Goal: Download file/media

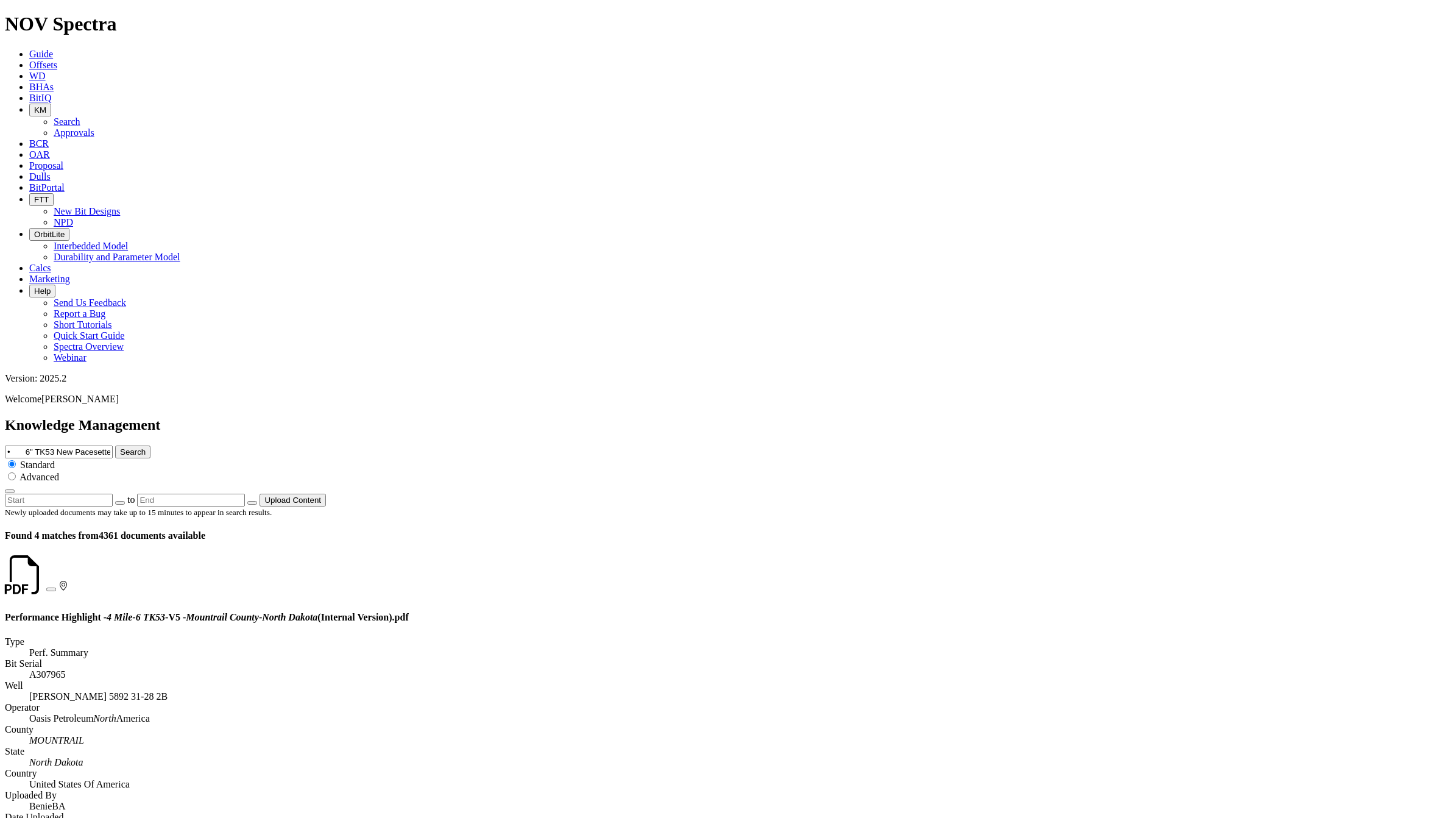
click at [113, 446] on input "• 6" TK53 New Pacesetter in 4 Mile [PERSON_NAME] Lateral; [GEOGRAPHIC_DATA], [U…" at bounding box center [58, 452] width 108 height 13
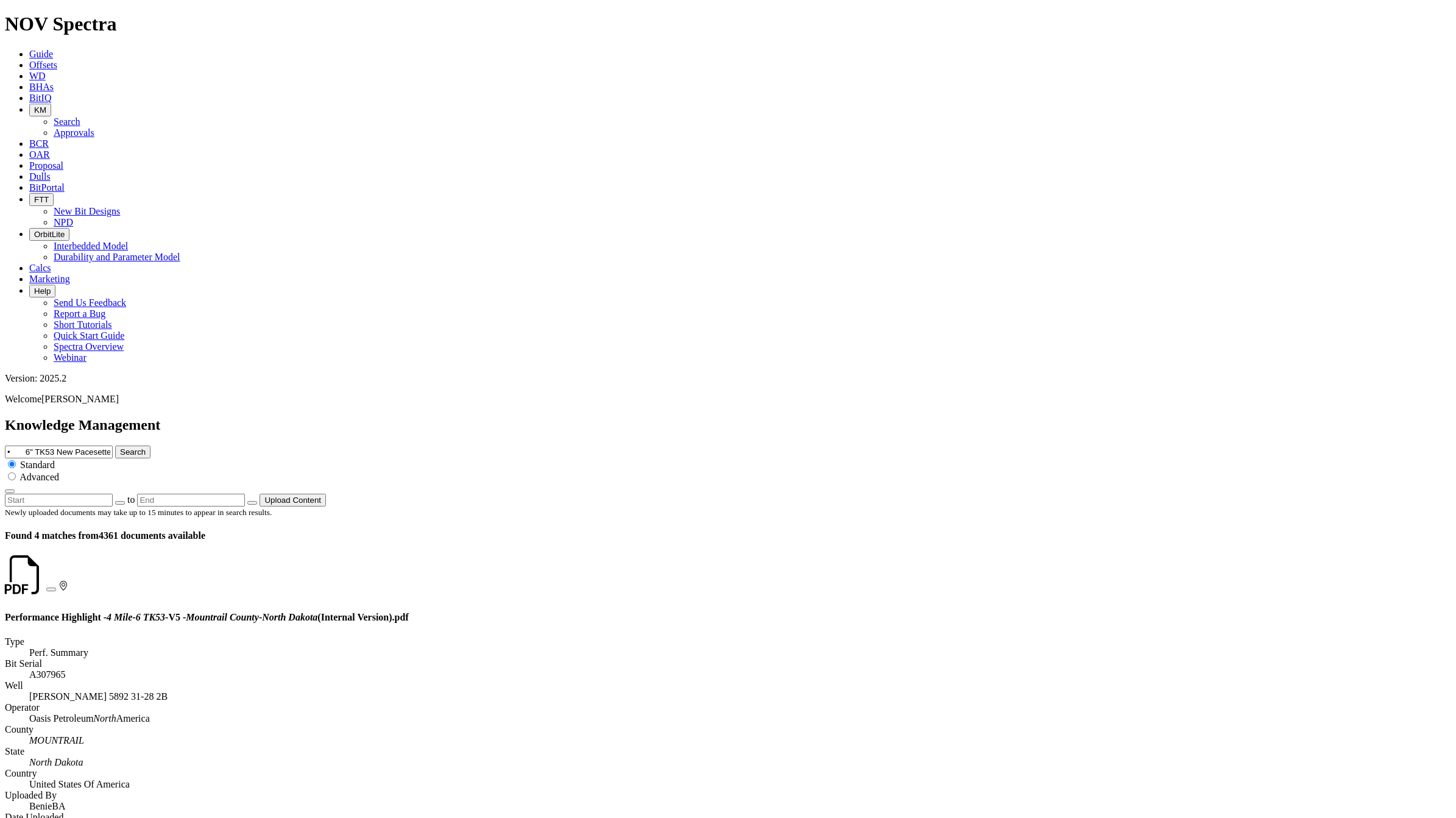
click at [113, 446] on input "• 6" TK53 New Pacesetter in 4 Mile [PERSON_NAME] Lateral; [GEOGRAPHIC_DATA], [U…" at bounding box center [58, 452] width 108 height 13
type input "a"
type input "spectra"
click at [115, 446] on button "Search" at bounding box center [133, 452] width 36 height 13
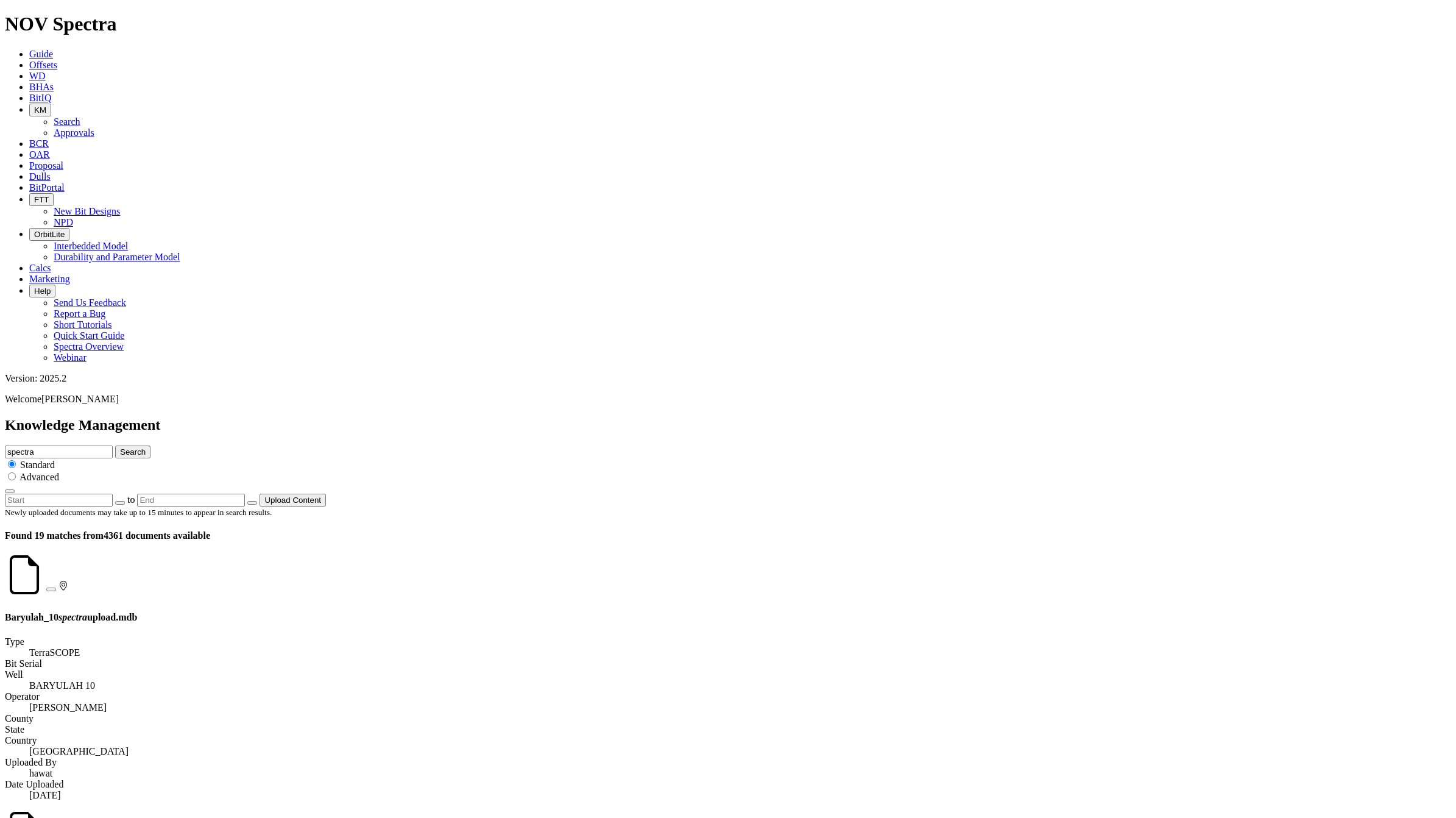
drag, startPoint x: 915, startPoint y: 67, endPoint x: 774, endPoint y: 49, distance: 142.1
click at [774, 417] on div "Knowledge Management spectra Search Standard Advanced to Upload Content" at bounding box center [728, 462] width 1446 height 89
type input "price list"
click at [115, 446] on button "Search" at bounding box center [133, 452] width 36 height 13
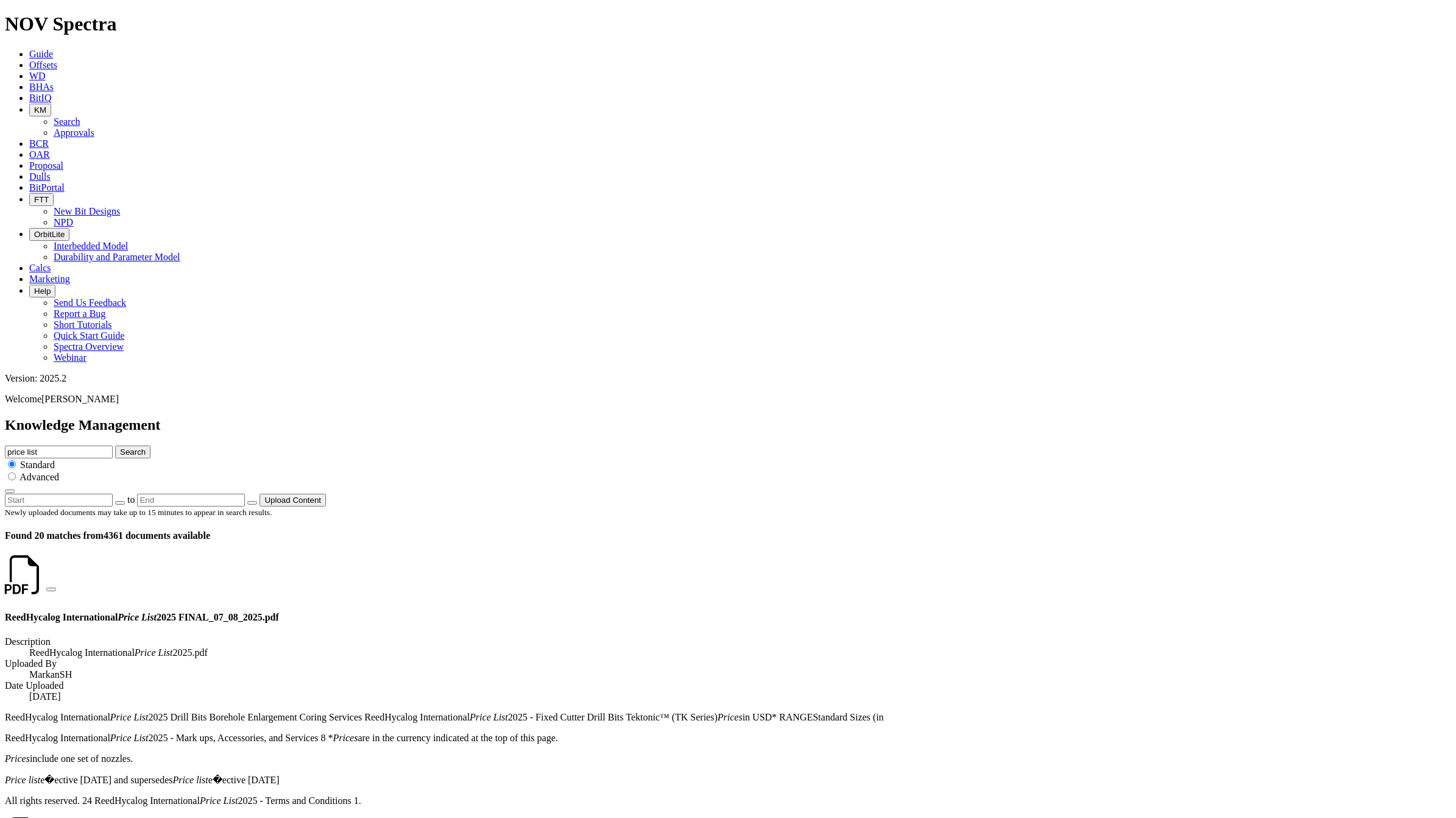
click at [46, 581] on icon at bounding box center [46, 586] width 0 height 11
click at [113, 446] on input "price list" at bounding box center [58, 452] width 108 height 13
type input "price list 2024"
click at [115, 446] on button "Search" at bounding box center [133, 452] width 36 height 13
